Goal: Task Accomplishment & Management: Complete application form

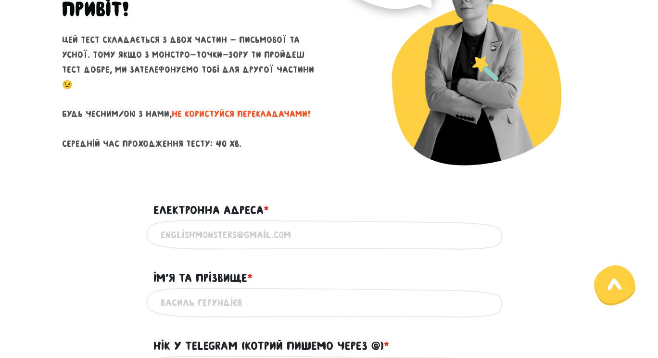
scroll to position [185, 0]
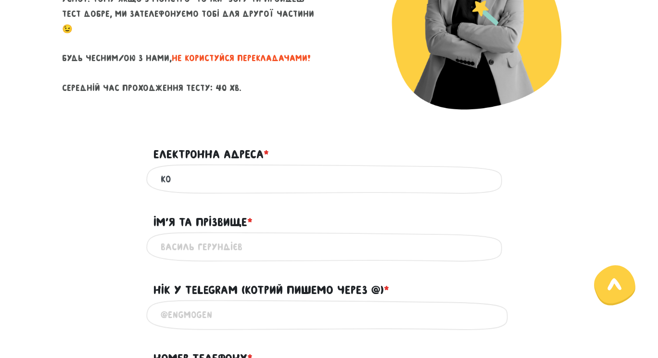
type input "k"
type input "t"
type input "o"
type input "[EMAIL_ADDRESS][DOMAIN_NAME]"
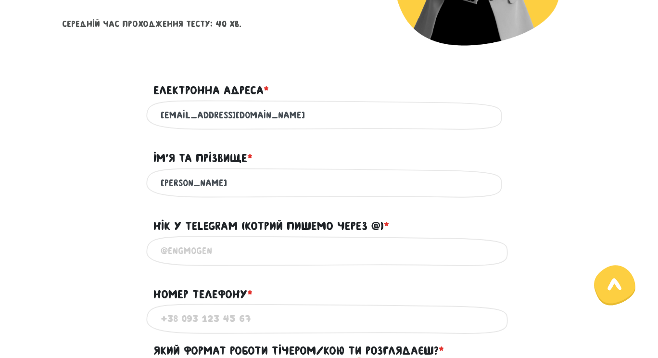
scroll to position [294, 0]
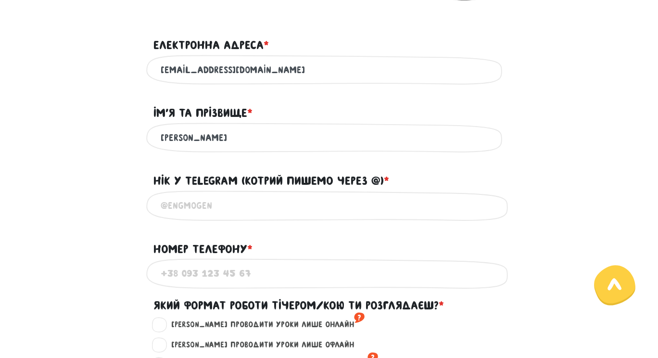
type input "[PERSON_NAME]"
click at [336, 209] on input "@" at bounding box center [329, 206] width 337 height 22
click at [227, 198] on input "@tetianakorniienko" at bounding box center [329, 206] width 337 height 22
click at [227, 202] on input "@tetianakorniienko" at bounding box center [329, 206] width 337 height 22
type input "@tetianakornienko"
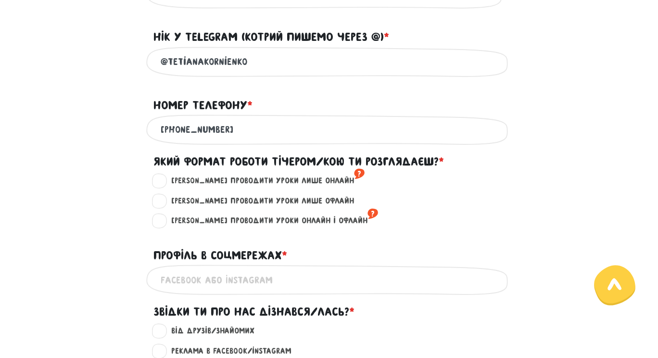
scroll to position [548, 0]
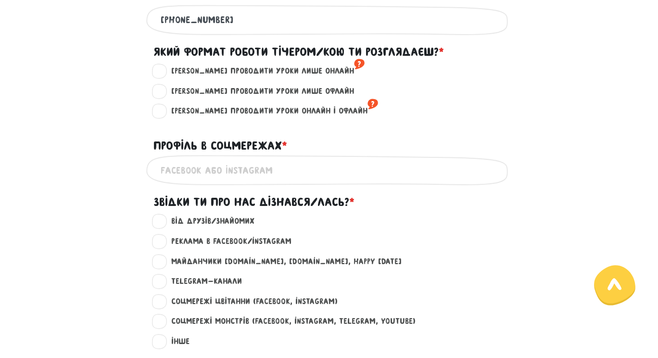
type input "[PHONE_NUMBER]"
click at [163, 67] on label "[PERSON_NAME] проводити уроки лише онлайн ?" at bounding box center [264, 71] width 202 height 13
click at [160, 67] on input "[PERSON_NAME] проводити уроки лише онлайн ?" at bounding box center [160, 70] width 8 height 10
radio input "true"
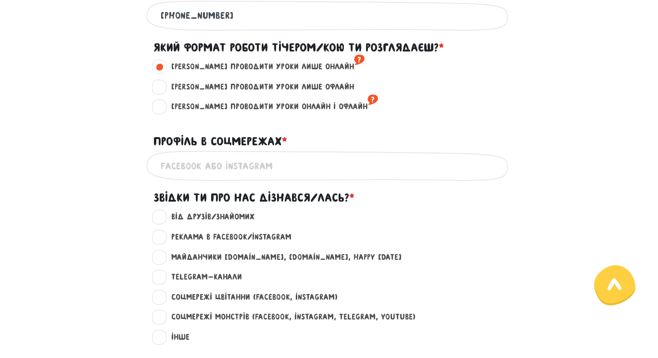
click at [231, 169] on input "Профіль в соцмережах * ?" at bounding box center [329, 166] width 337 height 22
paste input "[URL][DOMAIN_NAME]"
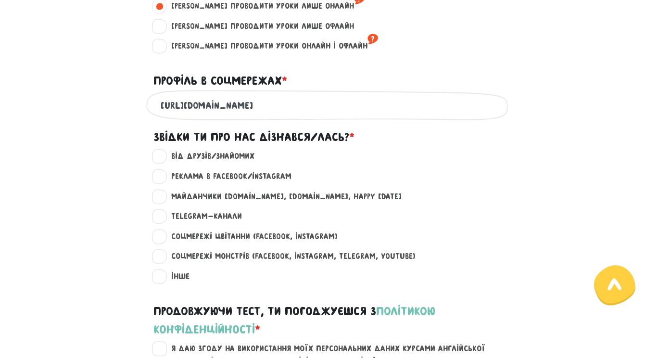
scroll to position [614, 0]
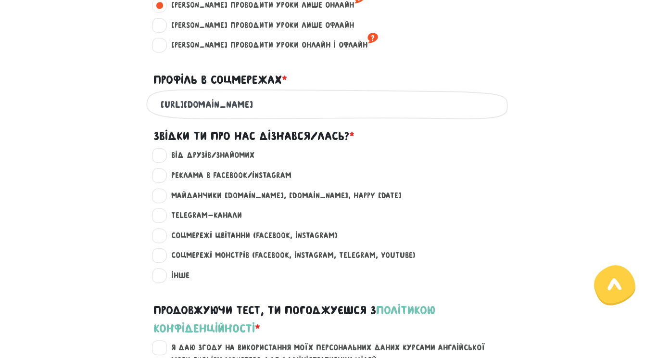
type input "[URL][DOMAIN_NAME]"
click at [163, 171] on label "Реклама в Facebook/Instagram ?" at bounding box center [227, 175] width 128 height 13
click at [161, 171] on input "Реклама в Facebook/Instagram ?" at bounding box center [160, 174] width 8 height 10
radio input "true"
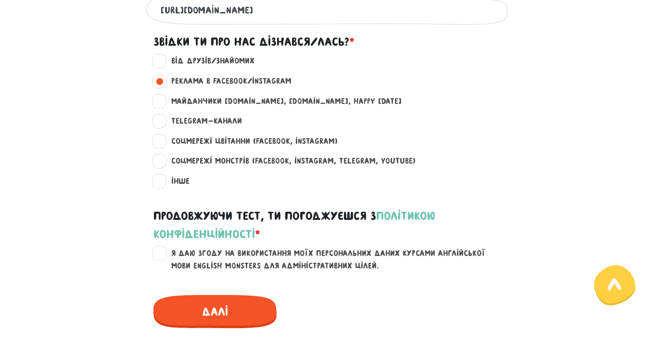
scroll to position [732, 0]
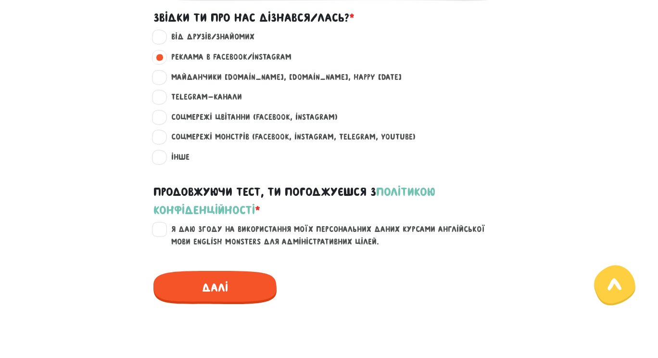
click at [166, 223] on label "Я даю згоду на використання моїх персональних даних курсами англійської мови En…" at bounding box center [334, 235] width 343 height 25
click at [164, 223] on input "Я даю згоду на використання моїх персональних даних курсами англійської мови En…" at bounding box center [160, 228] width 8 height 10
checkbox input "true"
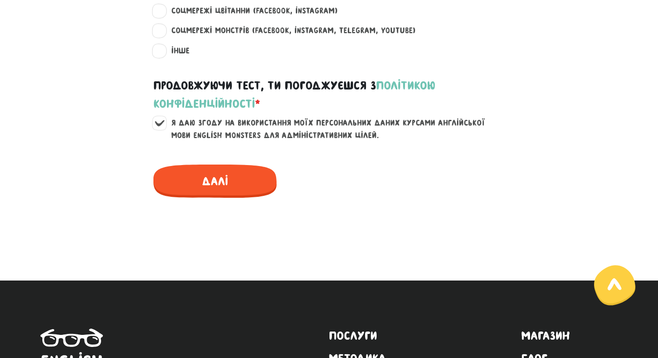
scroll to position [889, 0]
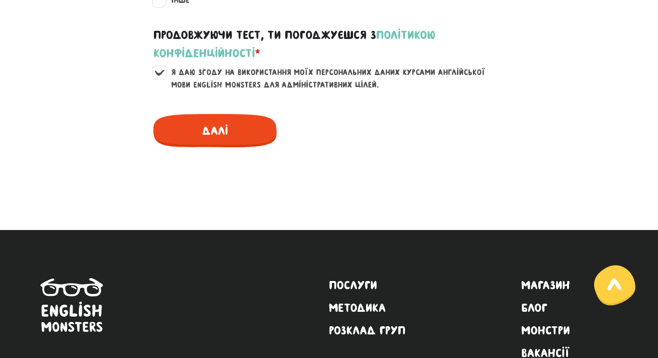
click at [214, 139] on span "Далі" at bounding box center [214, 130] width 123 height 33
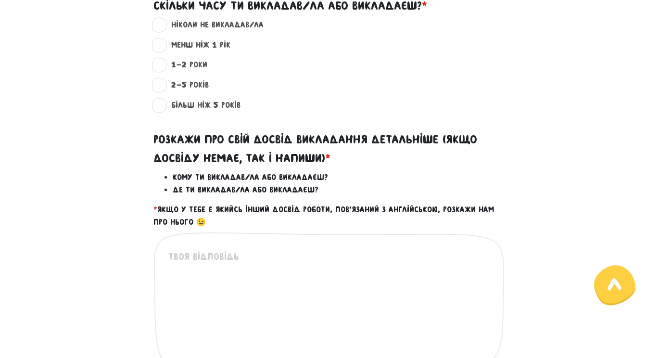
scroll to position [276, 0]
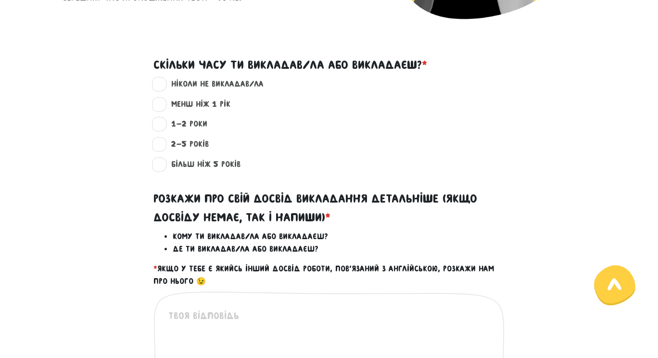
click at [163, 101] on label "менш ніж 1 рік ?" at bounding box center [196, 104] width 67 height 13
click at [162, 101] on input "менш ніж 1 рік ?" at bounding box center [160, 103] width 8 height 10
radio input "true"
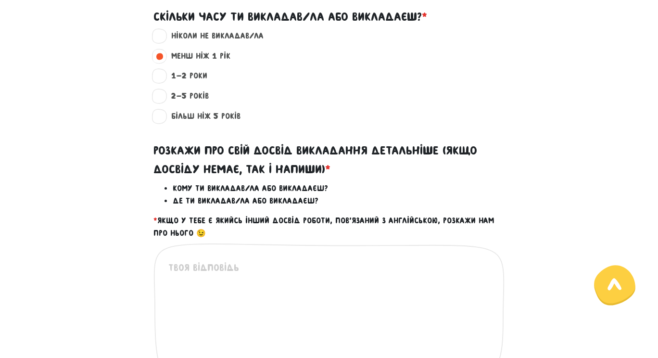
scroll to position [318, 0]
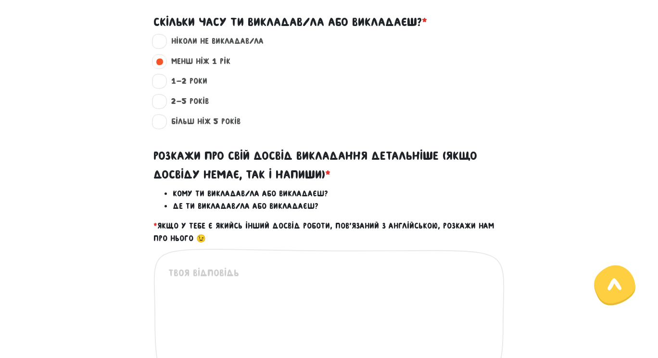
click at [163, 42] on label "ніколи не викладав/ла ?" at bounding box center [213, 41] width 101 height 13
click at [163, 42] on input "ніколи не викладав/ла ?" at bounding box center [160, 40] width 8 height 10
radio input "true"
click at [190, 299] on textarea at bounding box center [329, 324] width 322 height 118
type textarea "Y"
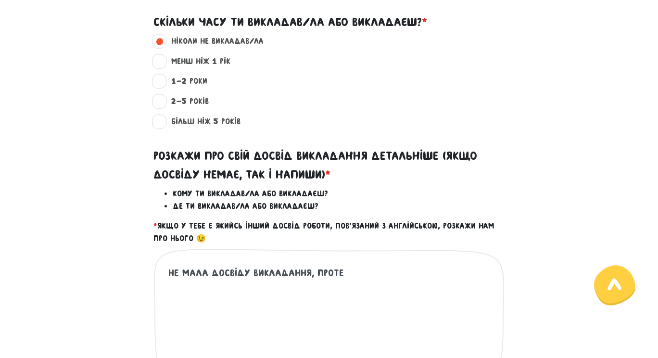
click at [250, 275] on textarea "не мала досвіду викладання, проте" at bounding box center [329, 324] width 322 height 118
click at [373, 271] on textarea "не мала досвіду саме викладання, проте" at bounding box center [329, 324] width 322 height 118
type textarea "не мала досвіду саме викладання, проте була"
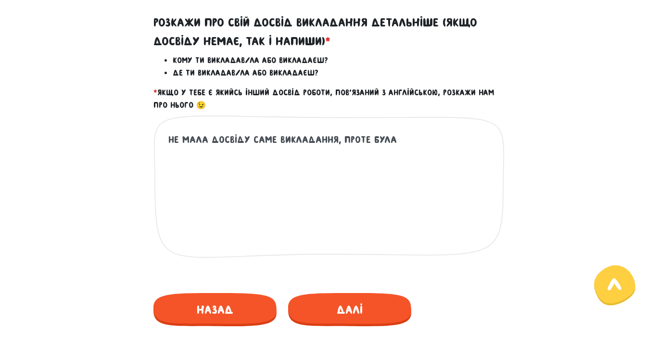
scroll to position [435, 0]
